Goal: Consume media (video, audio)

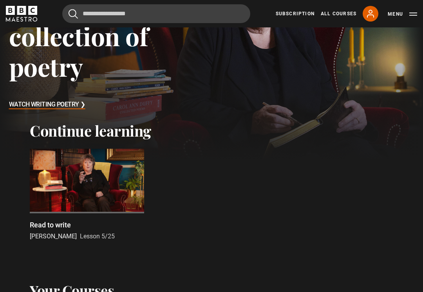
click at [62, 131] on h2 "Continue learning" at bounding box center [212, 131] width 364 height 18
click at [34, 107] on h3 "Watch Writing Poetry ❯" at bounding box center [47, 105] width 76 height 12
click at [31, 105] on h3 "Watch Writing Poetry ❯" at bounding box center [47, 105] width 76 height 12
click at [28, 101] on h3 "Watch Writing Poetry ❯" at bounding box center [47, 105] width 76 height 12
click at [56, 141] on div "Continue learning Read to write Carol Ann Duffy Lesson 5/25 Previous Next" at bounding box center [211, 186] width 423 height 129
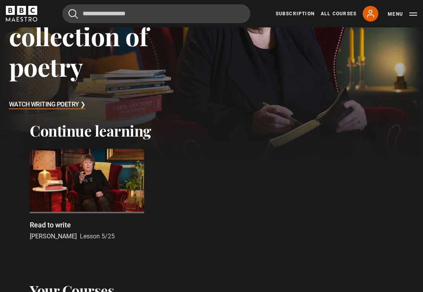
click at [62, 194] on div at bounding box center [87, 181] width 114 height 64
click at [59, 234] on span "Carol Ann Duffy" at bounding box center [53, 236] width 47 height 7
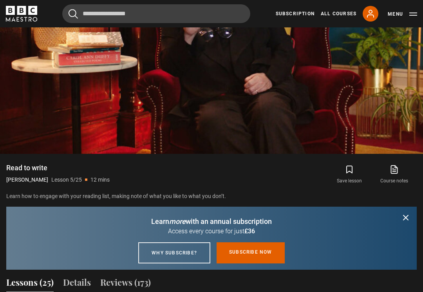
scroll to position [448, 0]
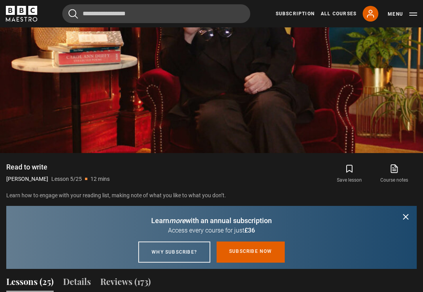
click at [397, 208] on div "Dismiss Learn more with an annual subscription Access every course for just £36…" at bounding box center [211, 237] width 411 height 63
click at [402, 220] on icon "submit" at bounding box center [405, 216] width 9 height 9
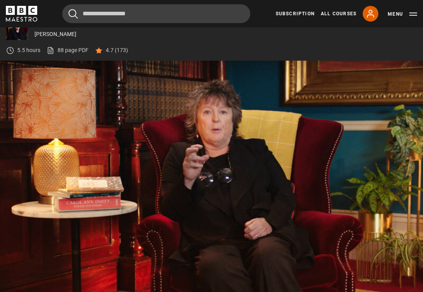
scroll to position [303, 0]
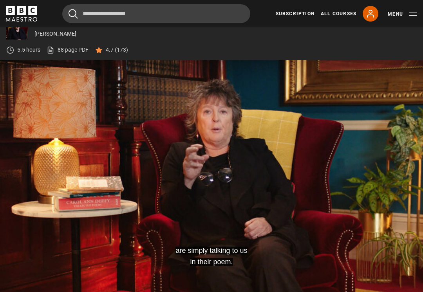
click at [92, 171] on video-js "are simply talking to us in their poem. Video Player is loading. Play Lesson Re…" at bounding box center [211, 179] width 423 height 238
click at [166, 131] on video-js "possible to be able to afford books. Video Player is loading. Play Lesson Read …" at bounding box center [211, 179] width 423 height 238
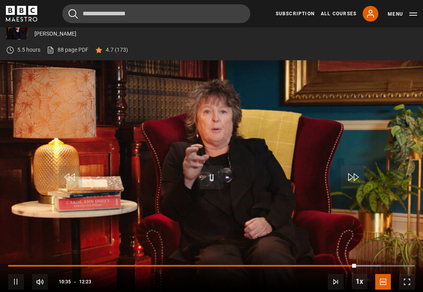
click at [96, 130] on video-js "Video Player is loading. Play Lesson Read to write 10s Skip Back 10 seconds Pau…" at bounding box center [211, 179] width 423 height 238
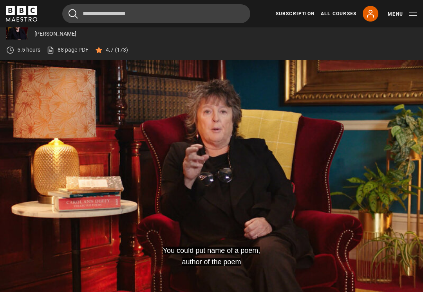
scroll to position [301, 0]
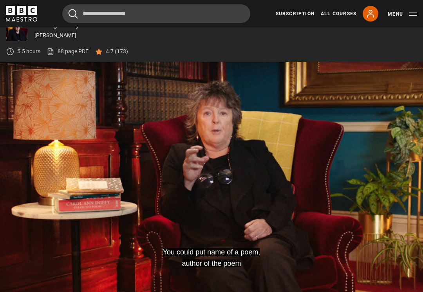
click at [176, 193] on video-js "You could put name of a poem, author of the poem Video Player is loading. Play …" at bounding box center [211, 181] width 423 height 238
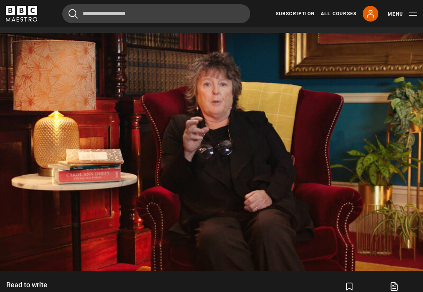
scroll to position [338, 0]
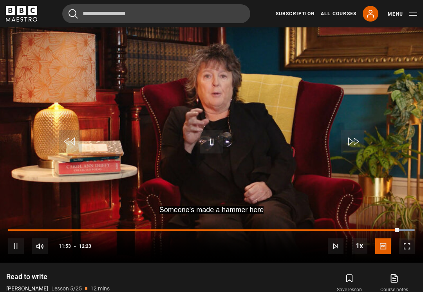
click at [139, 198] on video-js "Someone's made a hammer here Video Player is loading. Play Lesson Read to write…" at bounding box center [211, 144] width 423 height 238
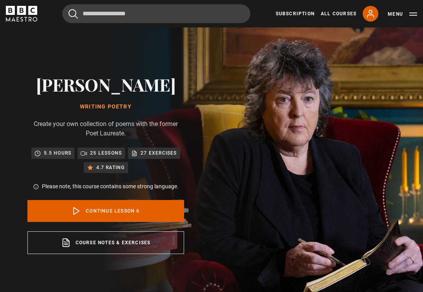
click at [407, 11] on button "Menu" at bounding box center [402, 14] width 29 height 8
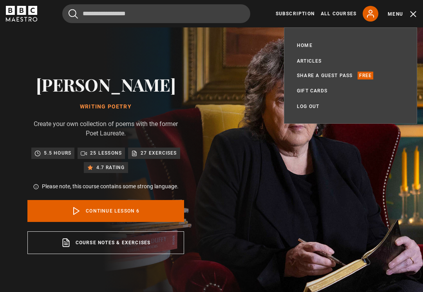
click at [307, 110] on link "Log out" at bounding box center [308, 107] width 22 height 8
